Goal: Information Seeking & Learning: Learn about a topic

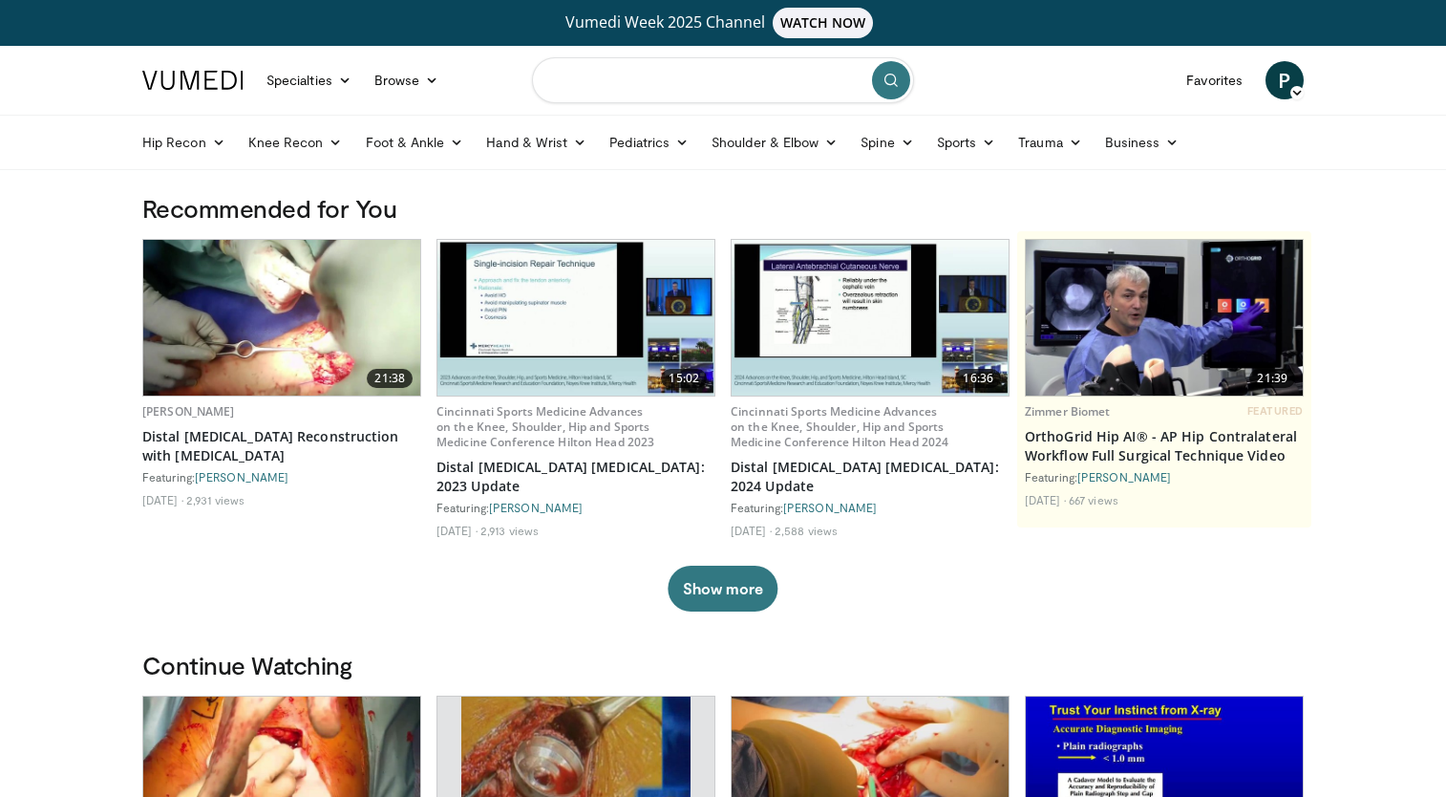
click at [623, 75] on input "Search topics, interventions" at bounding box center [723, 80] width 382 height 46
type input "**********"
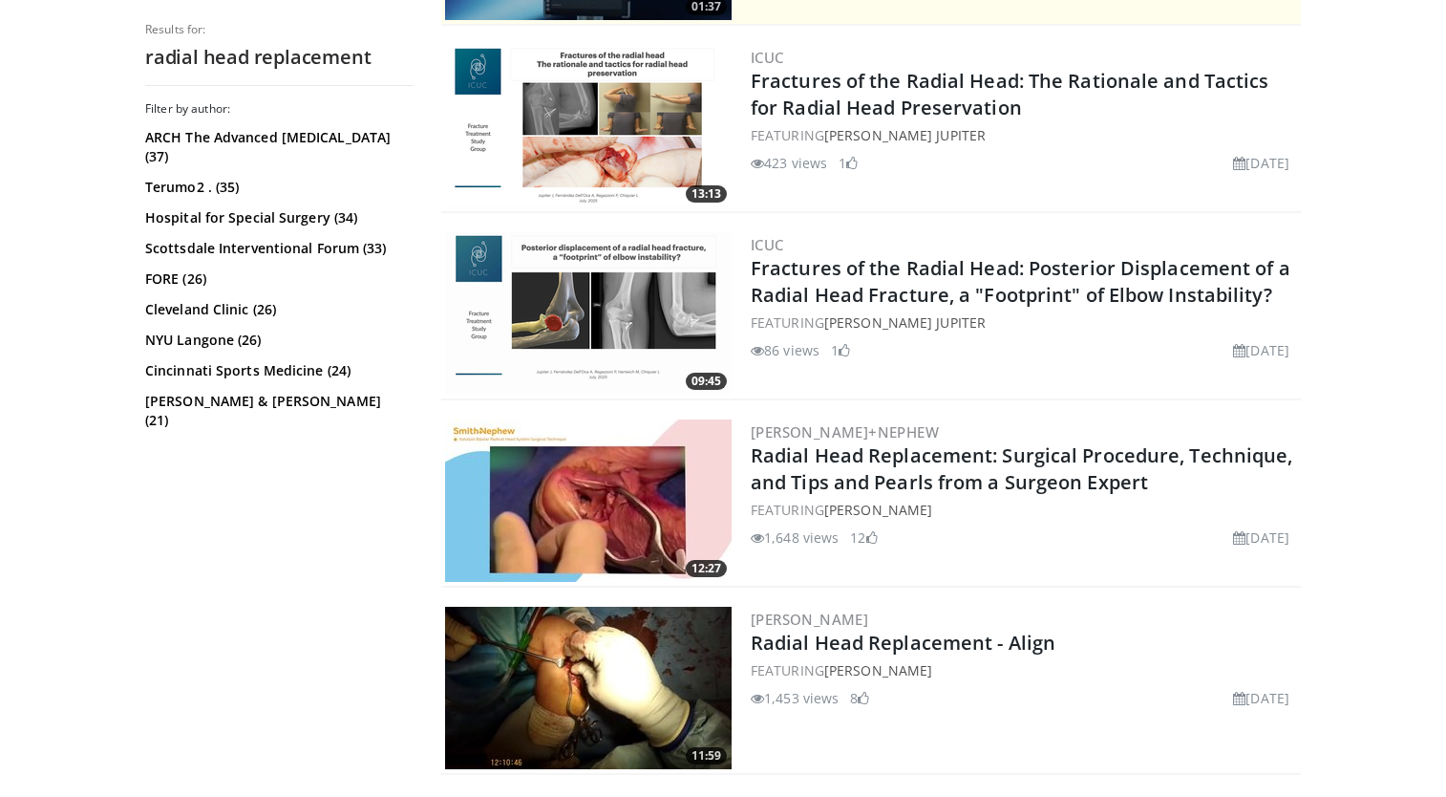
scroll to position [594, 0]
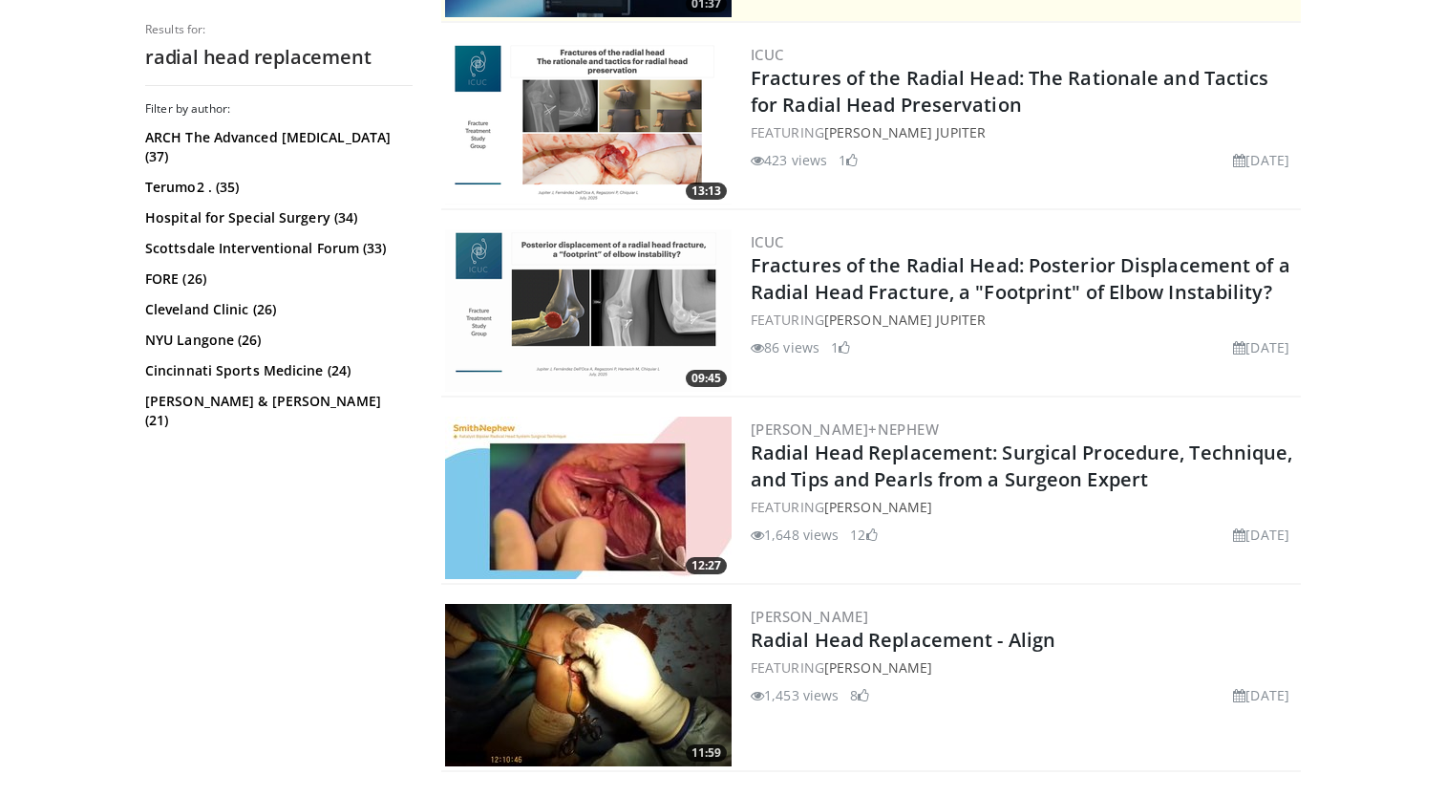
click at [607, 503] on img at bounding box center [588, 498] width 287 height 162
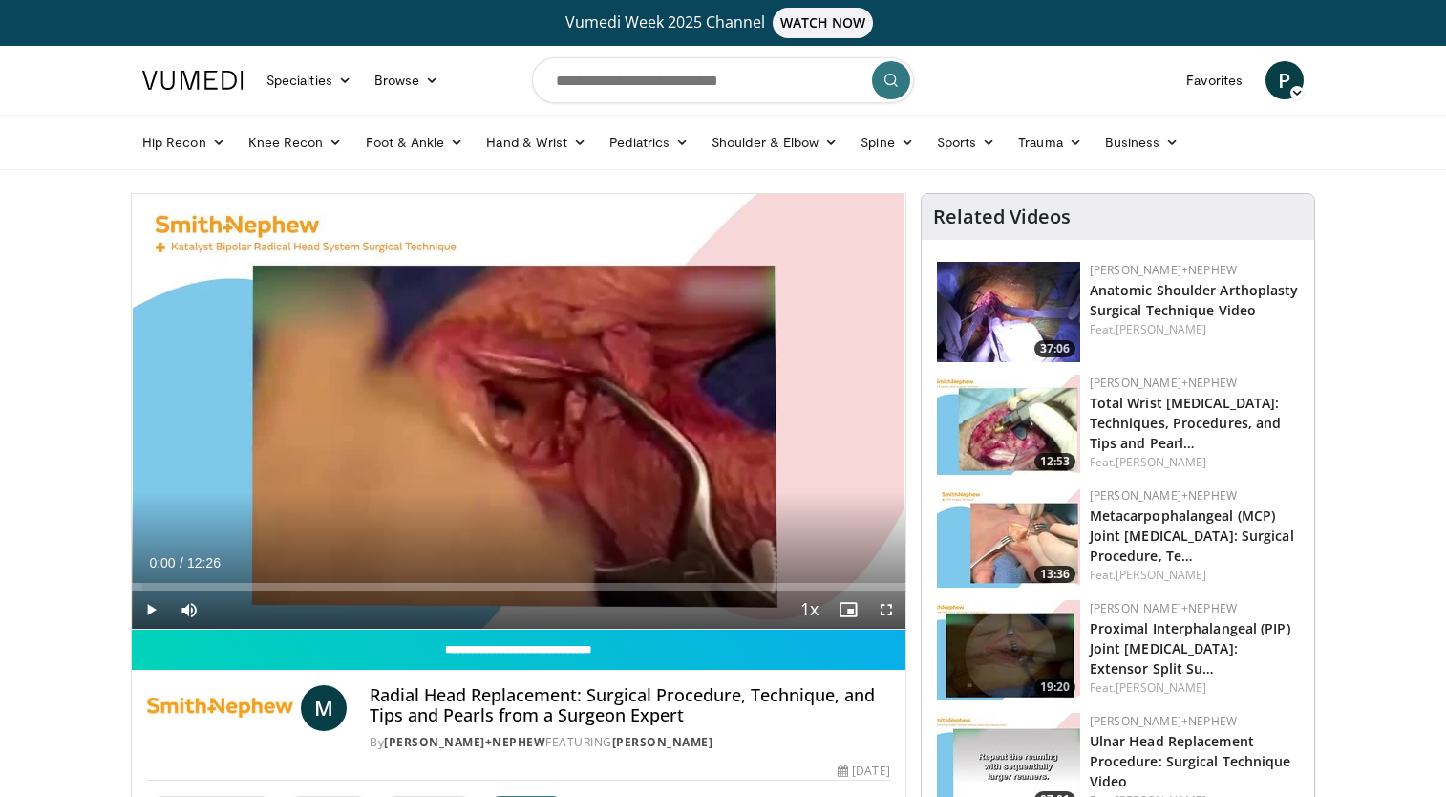
click at [149, 607] on span "Video Player" at bounding box center [151, 609] width 38 height 38
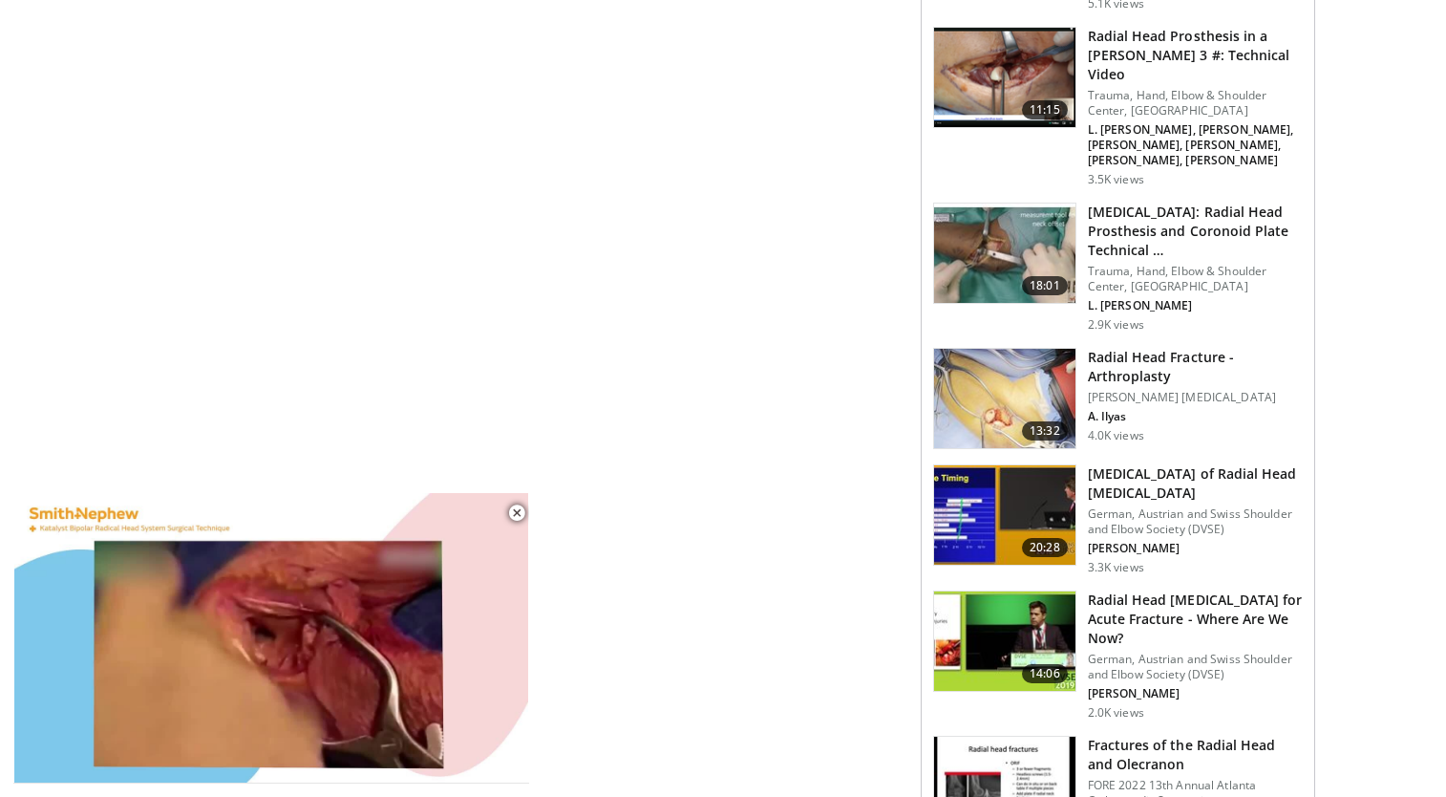
scroll to position [1551, 0]
click at [1045, 361] on img at bounding box center [1004, 397] width 141 height 99
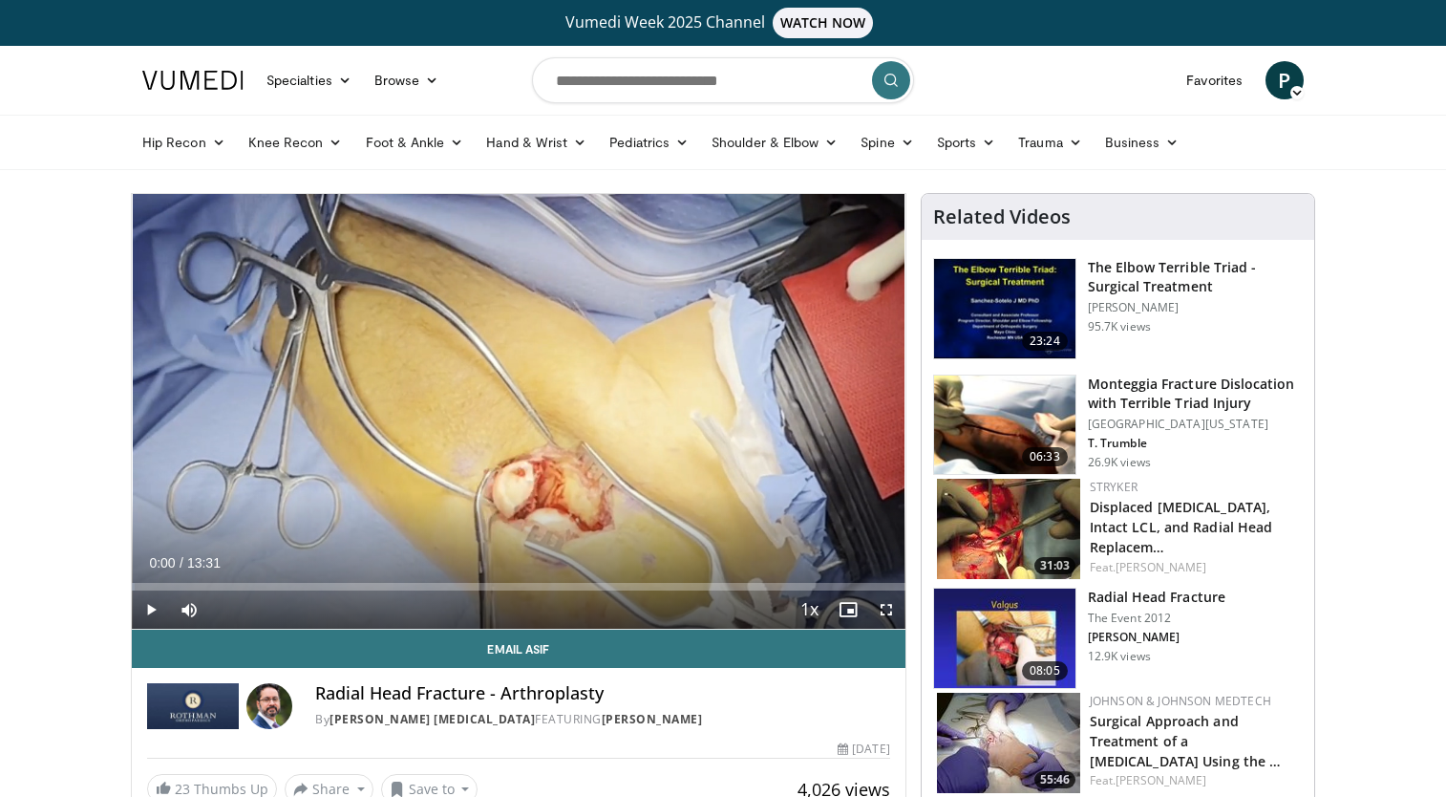
click at [155, 612] on span "Video Player" at bounding box center [151, 609] width 38 height 38
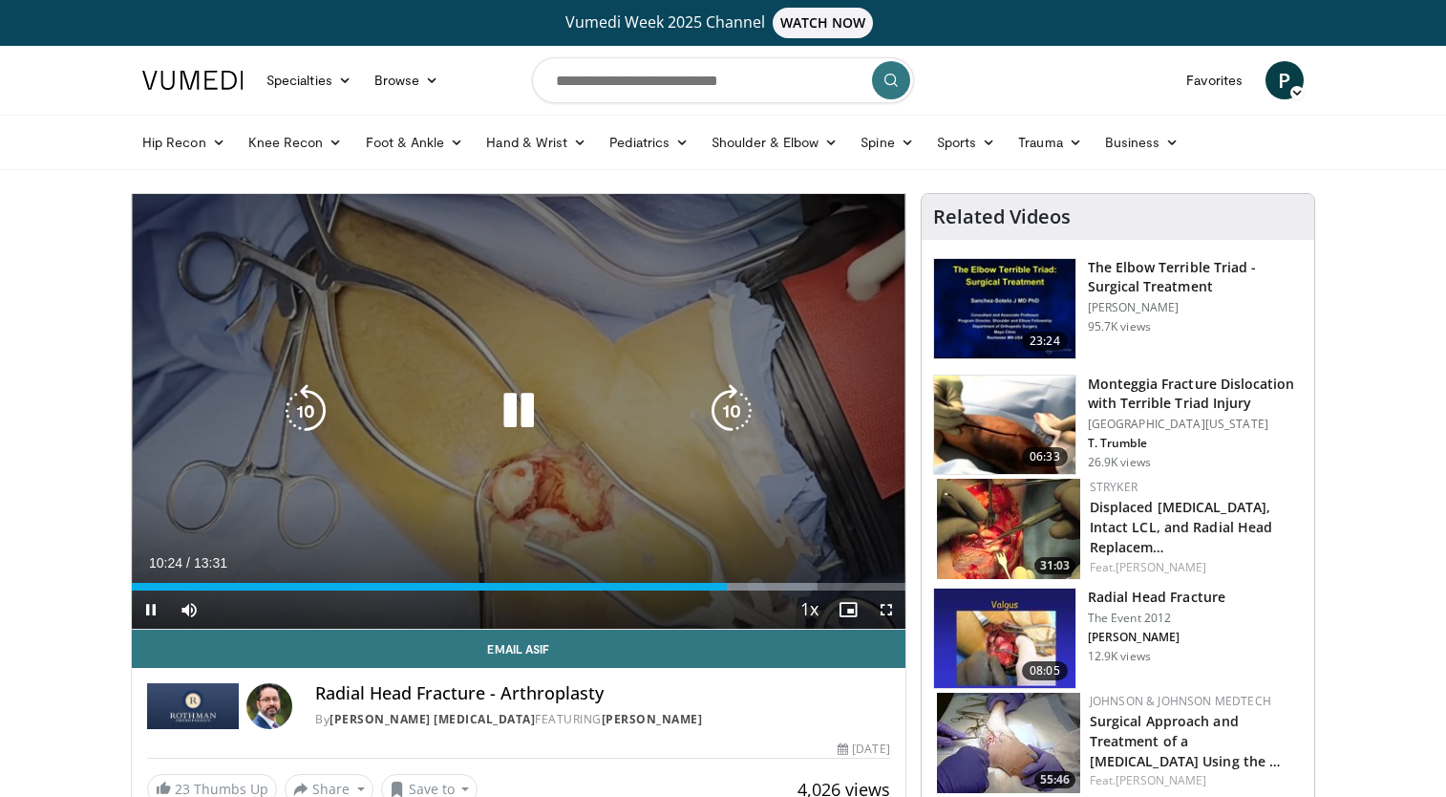
click at [529, 406] on icon "Video Player" at bounding box center [518, 410] width 53 height 53
